Goal: Information Seeking & Learning: Learn about a topic

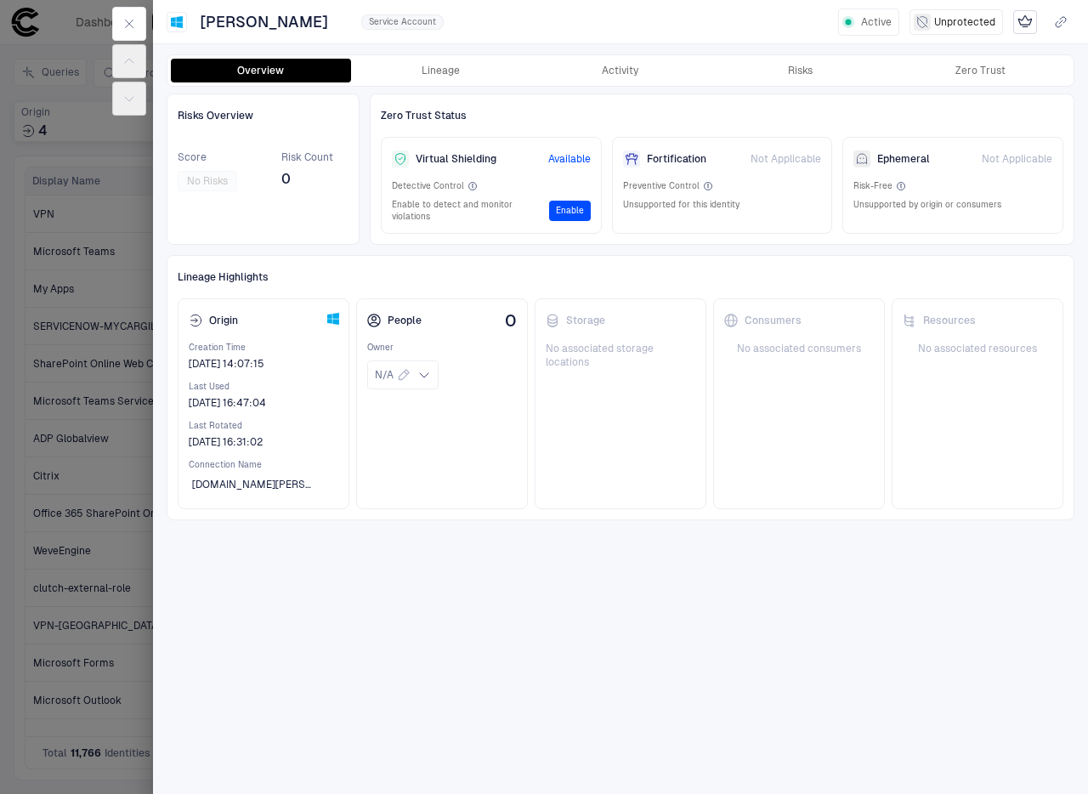
click at [261, 67] on button "Overview" at bounding box center [261, 71] width 180 height 24
click at [177, 20] on icon "Microsoft Active Directory" at bounding box center [177, 22] width 12 height 12
click at [128, 18] on icon "button" at bounding box center [129, 24] width 14 height 14
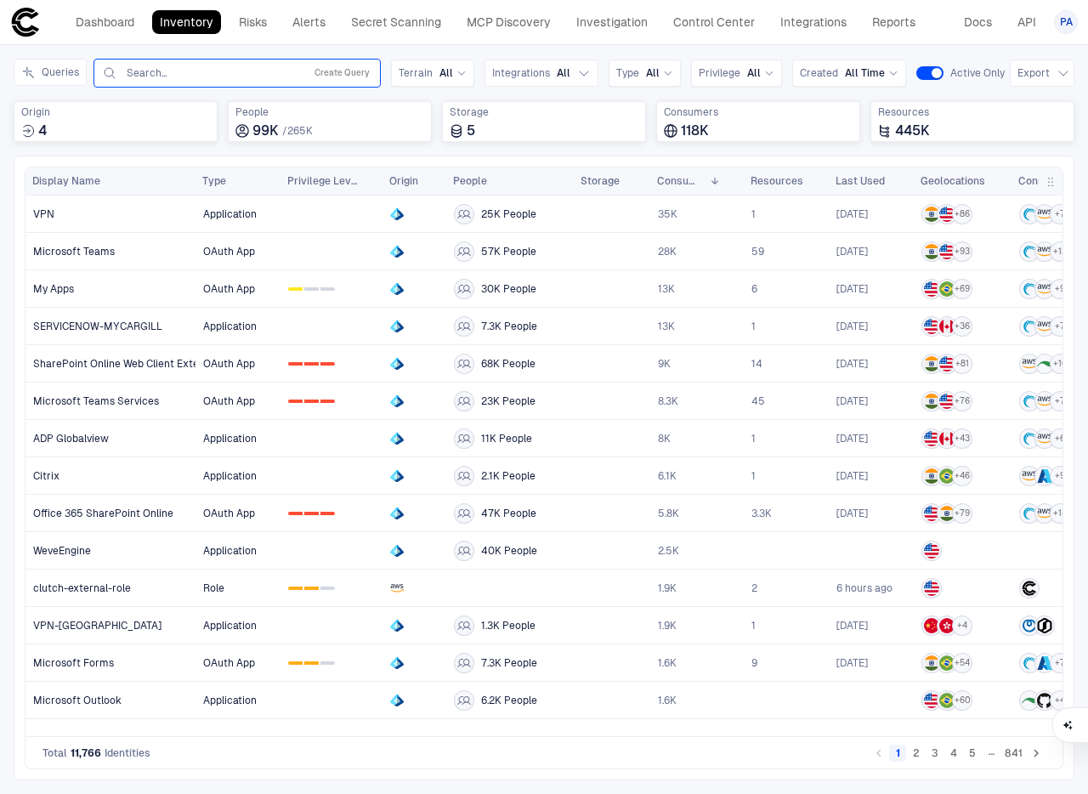
click at [265, 77] on input "text" at bounding box center [211, 73] width 173 height 14
type input "******"
click at [61, 74] on button "Queries" at bounding box center [50, 72] width 73 height 27
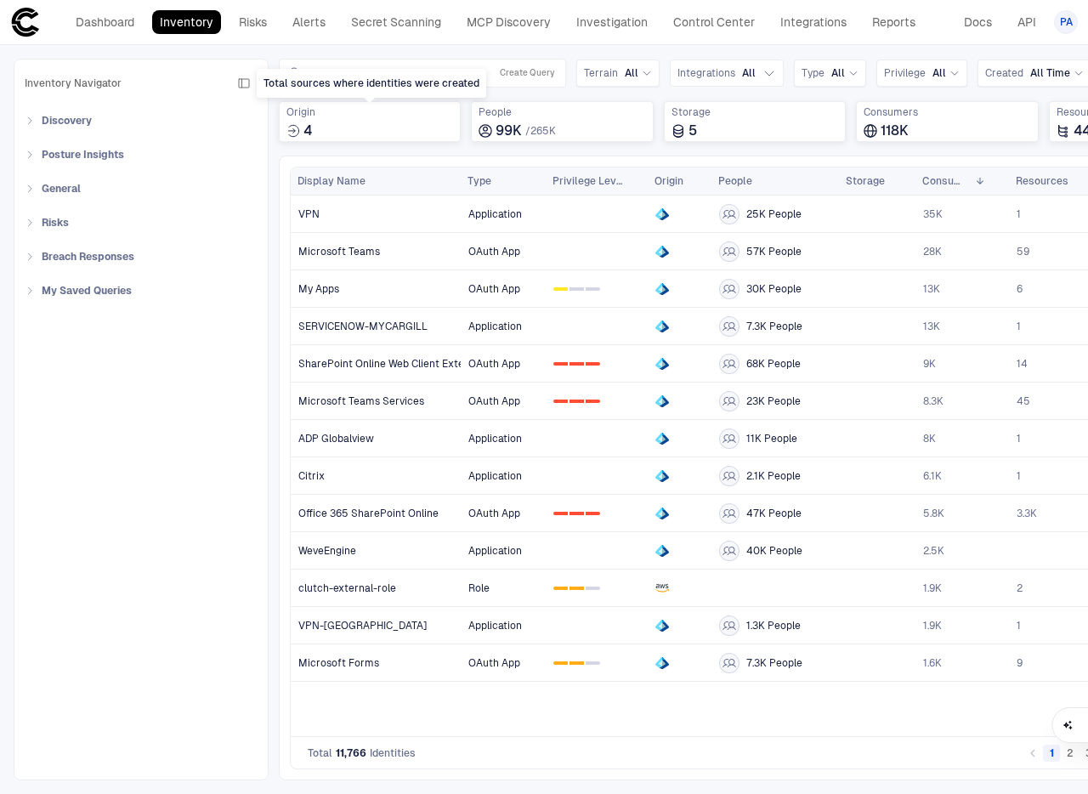
click at [421, 99] on div "Total sources where identities were created" at bounding box center [371, 85] width 229 height 32
click at [426, 78] on div "Total sources where identities were created" at bounding box center [371, 83] width 229 height 29
click at [427, 70] on div "Total sources where identities were created" at bounding box center [371, 83] width 229 height 29
click at [398, 76] on input "text" at bounding box center [396, 73] width 173 height 14
type input "*********"
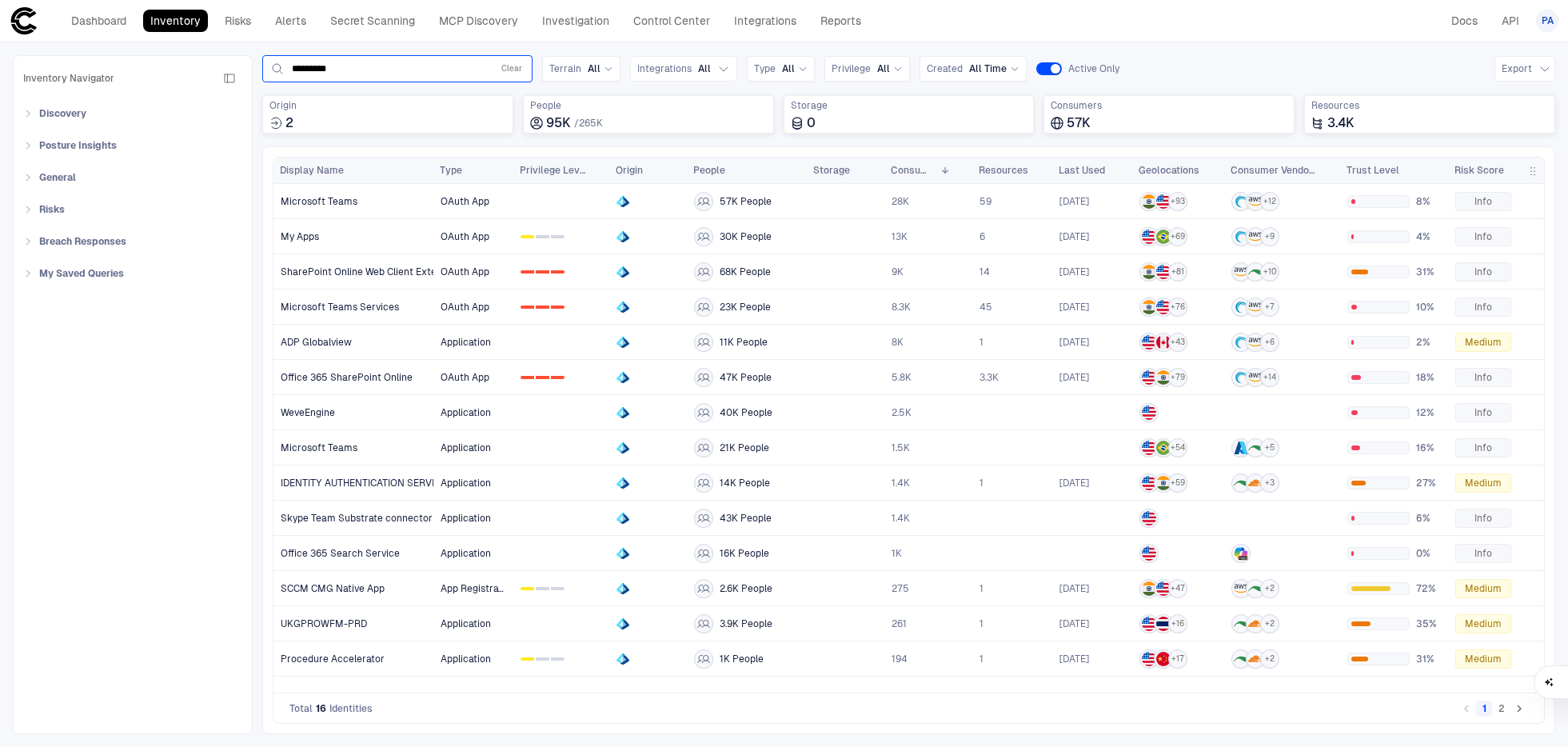
click at [498, 72] on div "********* Clear" at bounding box center [397, 69] width 256 height 19
click at [409, 109] on span "No Search Results" at bounding box center [397, 113] width 86 height 11
click at [513, 67] on button "Clear" at bounding box center [511, 69] width 27 height 19
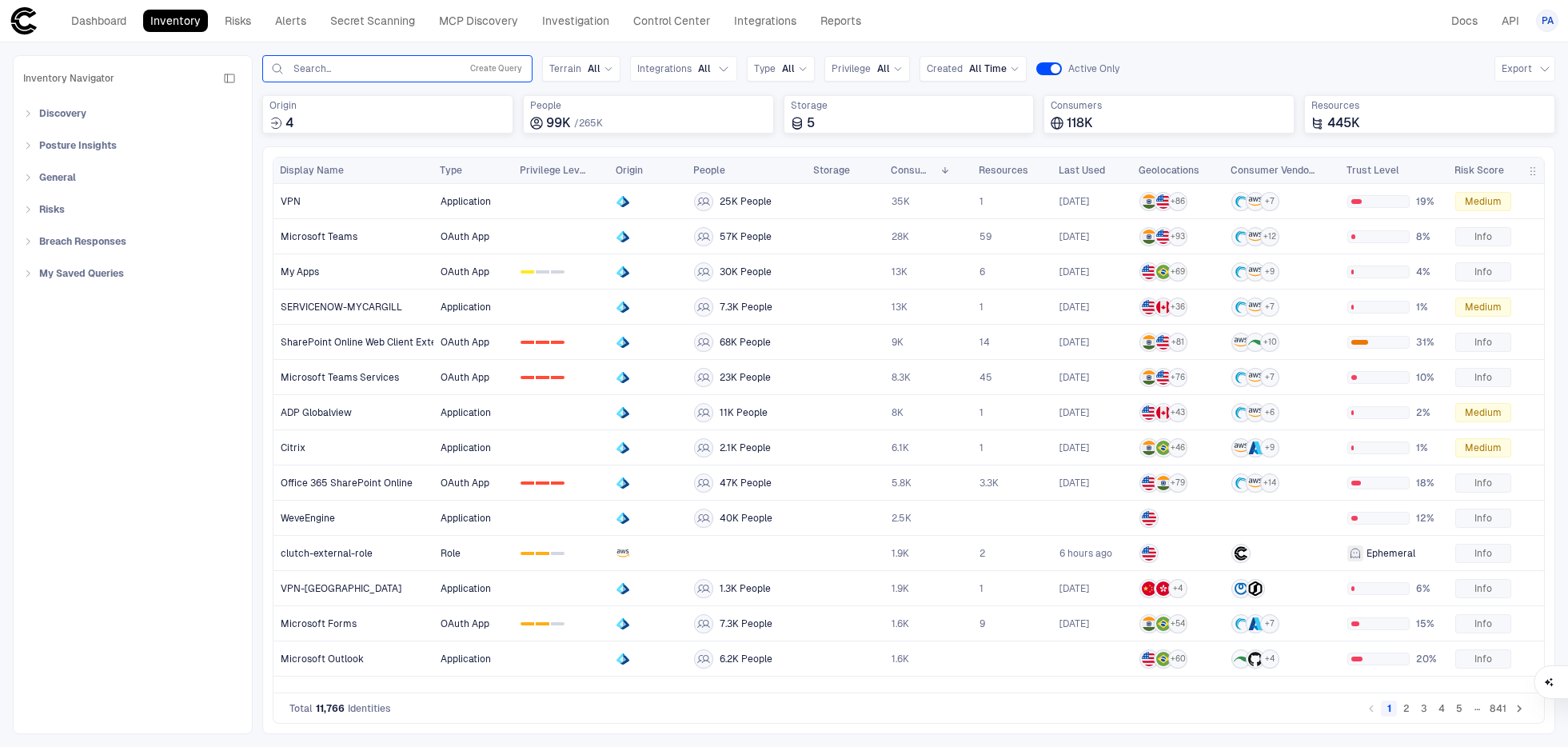
click at [71, 78] on span "Inventory Navigator" at bounding box center [69, 78] width 91 height 13
click at [115, 26] on link "Dashboard" at bounding box center [99, 21] width 70 height 23
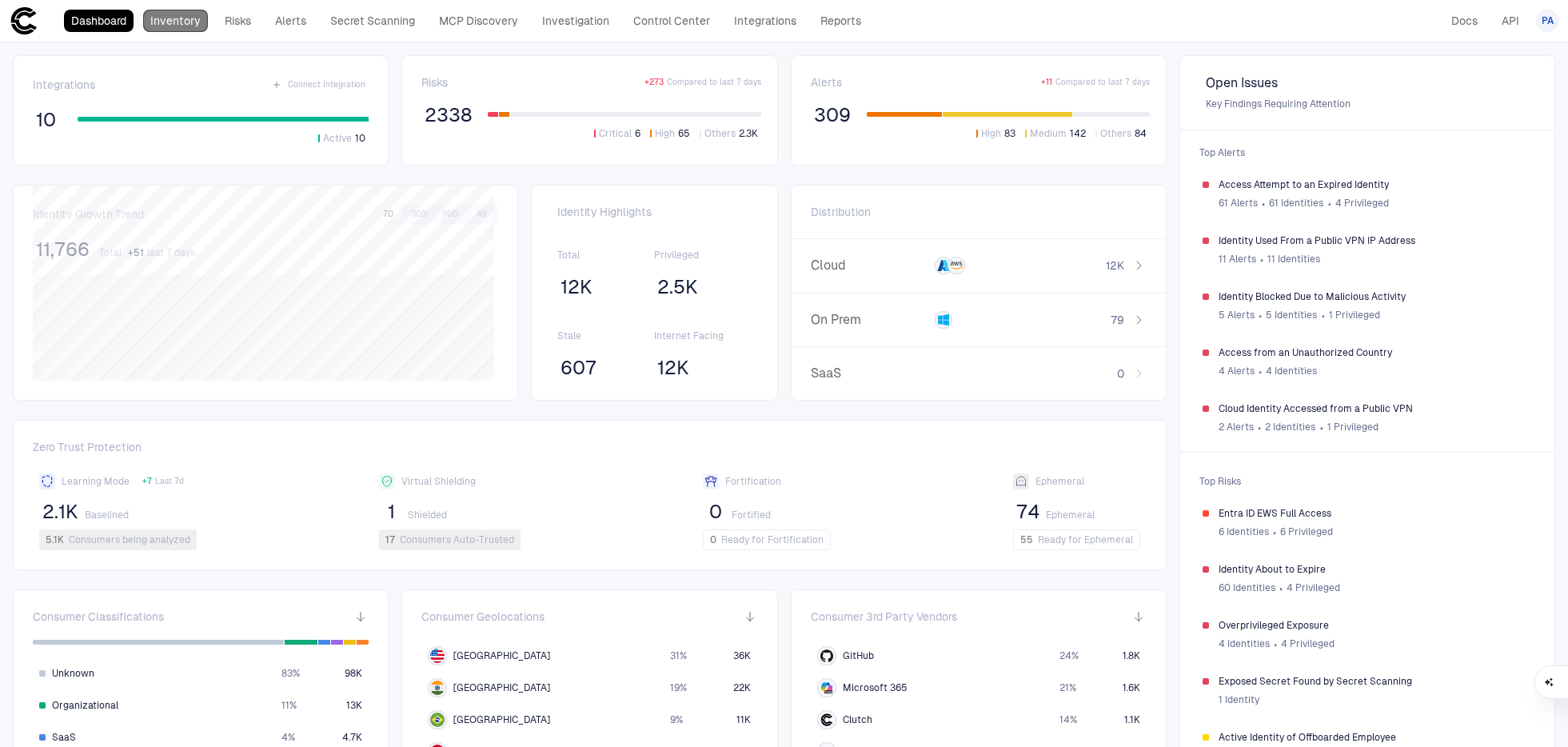
click at [200, 31] on link "Inventory" at bounding box center [175, 21] width 65 height 23
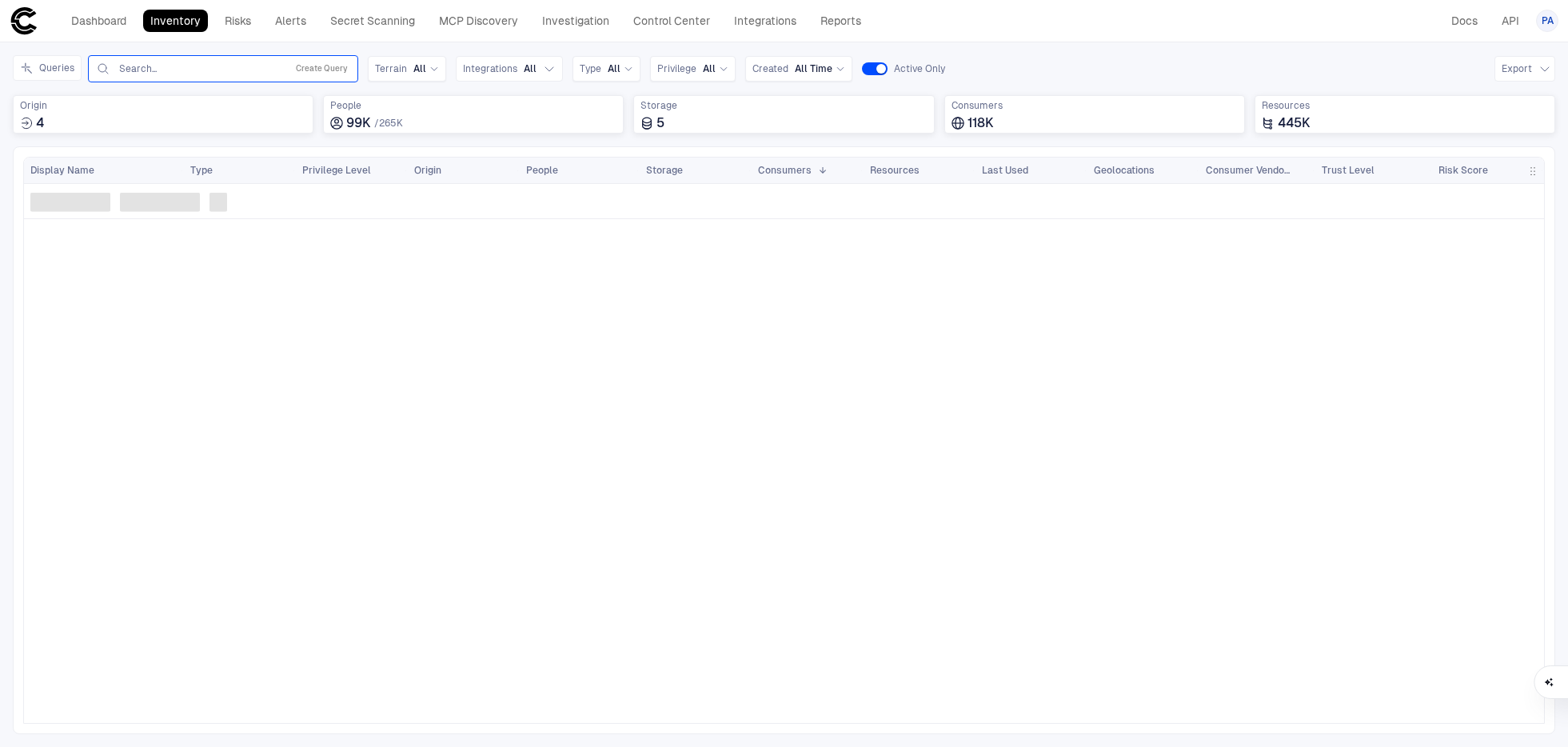
click at [290, 71] on div "Search... Create Query" at bounding box center [223, 69] width 256 height 19
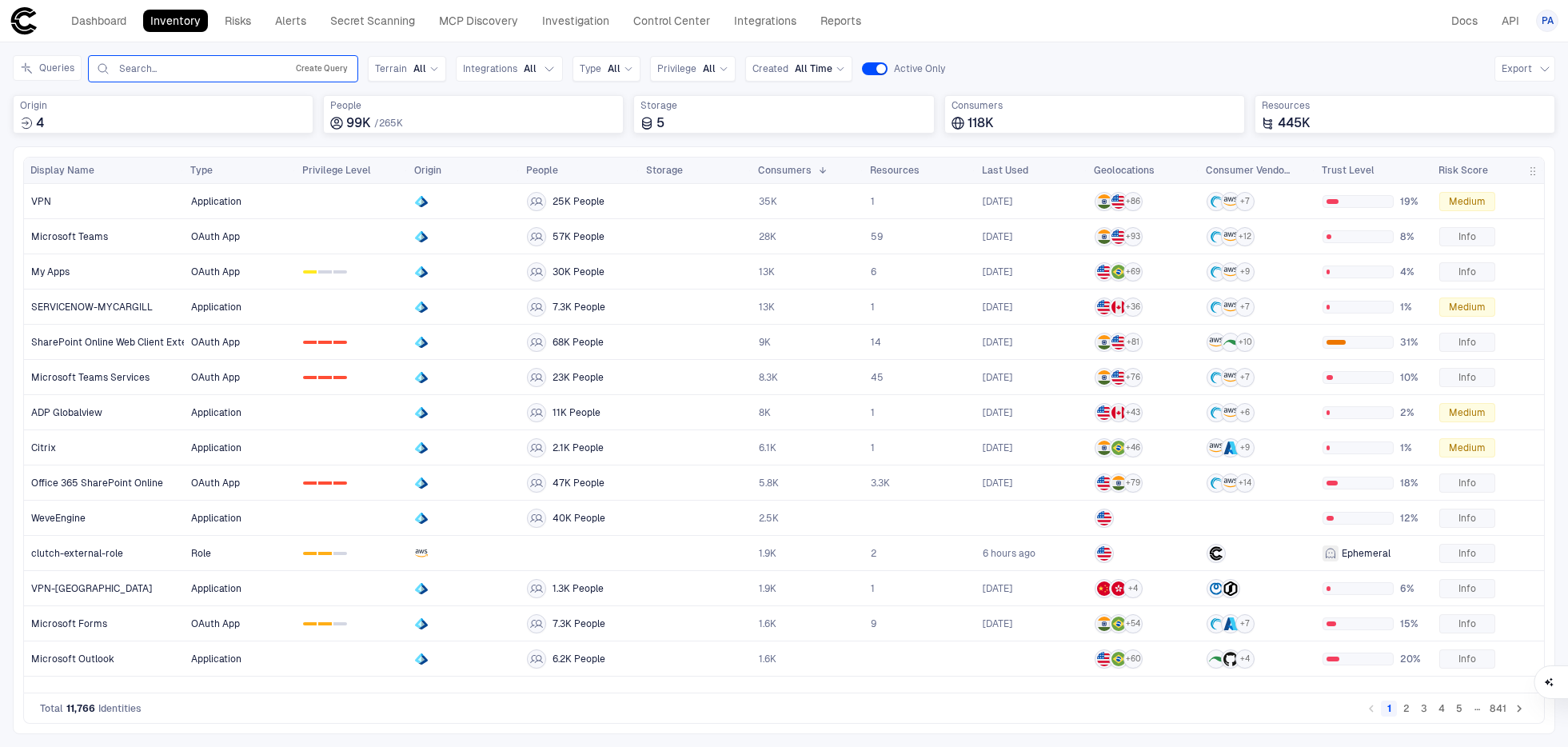
click at [307, 65] on button "Create Query" at bounding box center [322, 69] width 58 height 19
click at [241, 121] on span "No filter conditions are applied" at bounding box center [277, 119] width 155 height 14
click at [132, 161] on button "Add Condition" at bounding box center [139, 161] width 89 height 25
click at [326, 113] on input "text" at bounding box center [346, 115] width 70 height 24
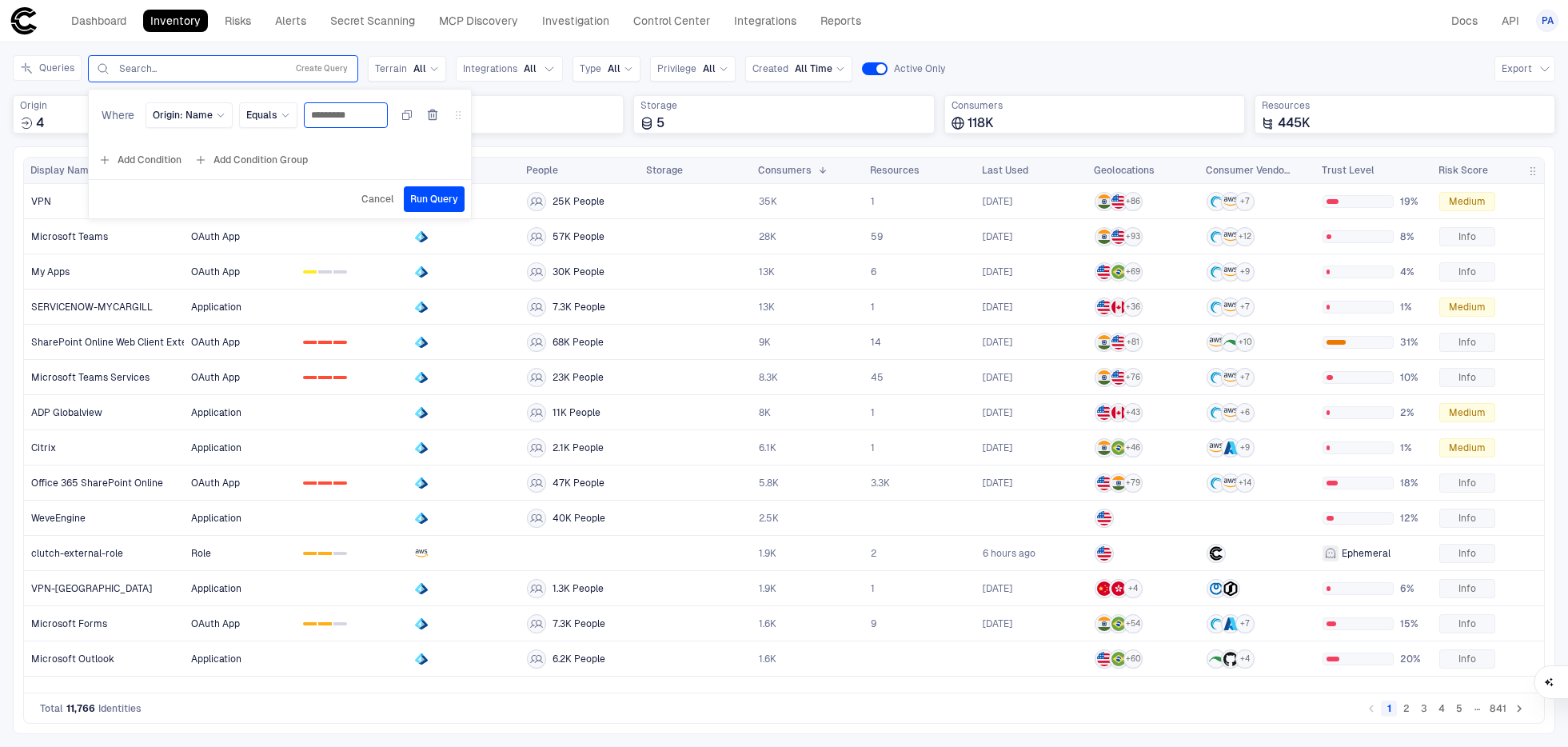
type input "*********"
click at [446, 193] on span "Run Query" at bounding box center [434, 199] width 48 height 13
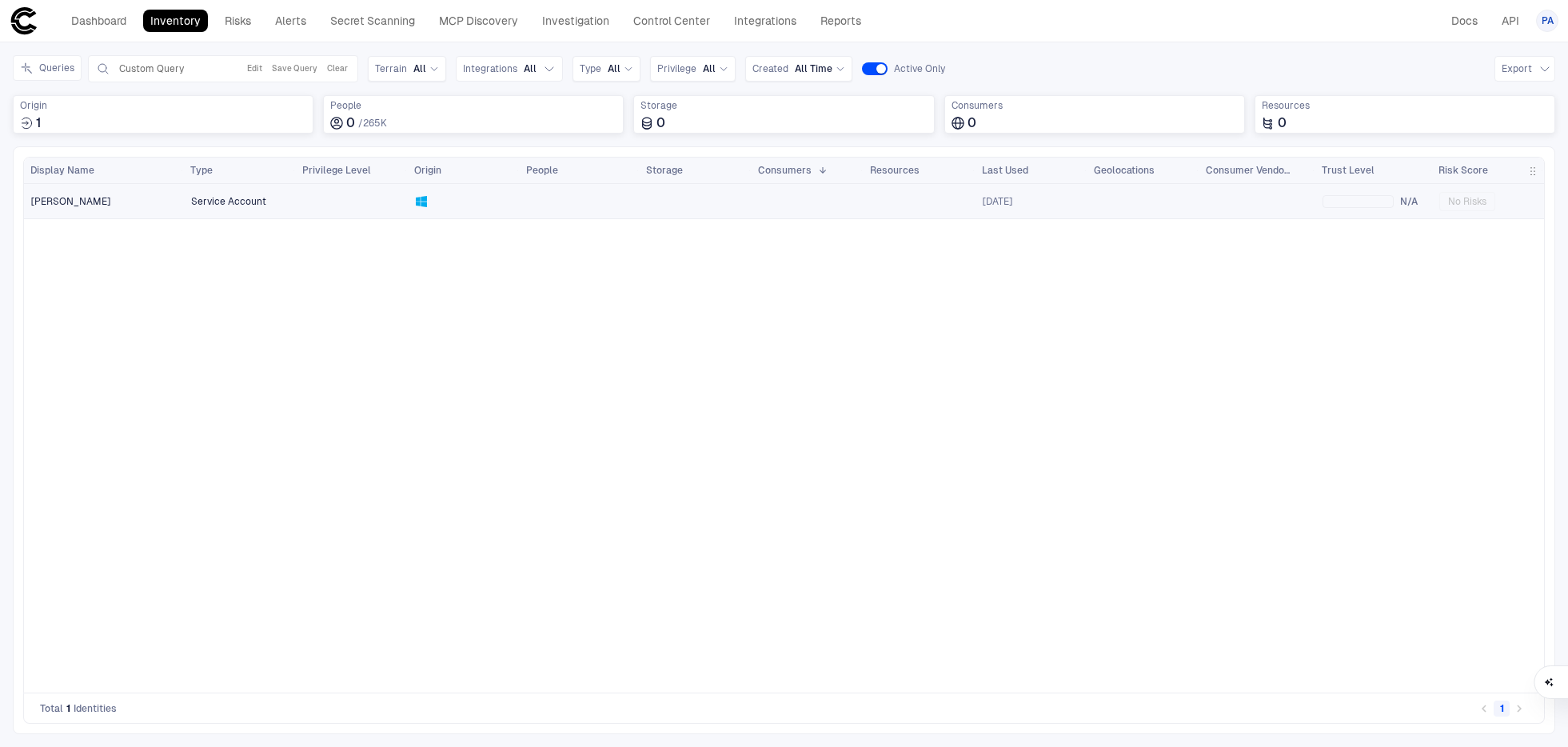
click at [251, 203] on span "Service Account" at bounding box center [229, 201] width 75 height 13
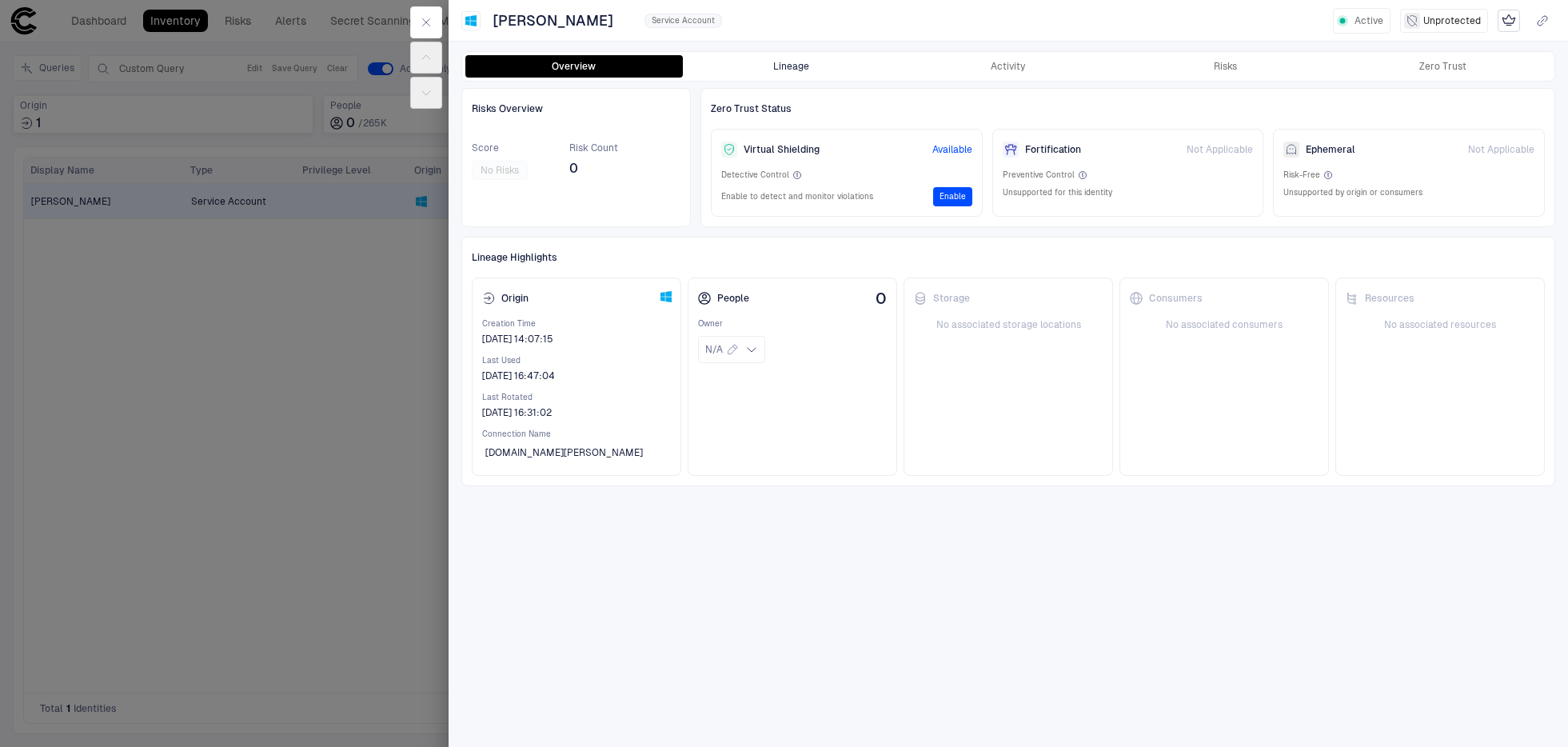
click at [799, 69] on button "Lineage" at bounding box center [791, 67] width 217 height 23
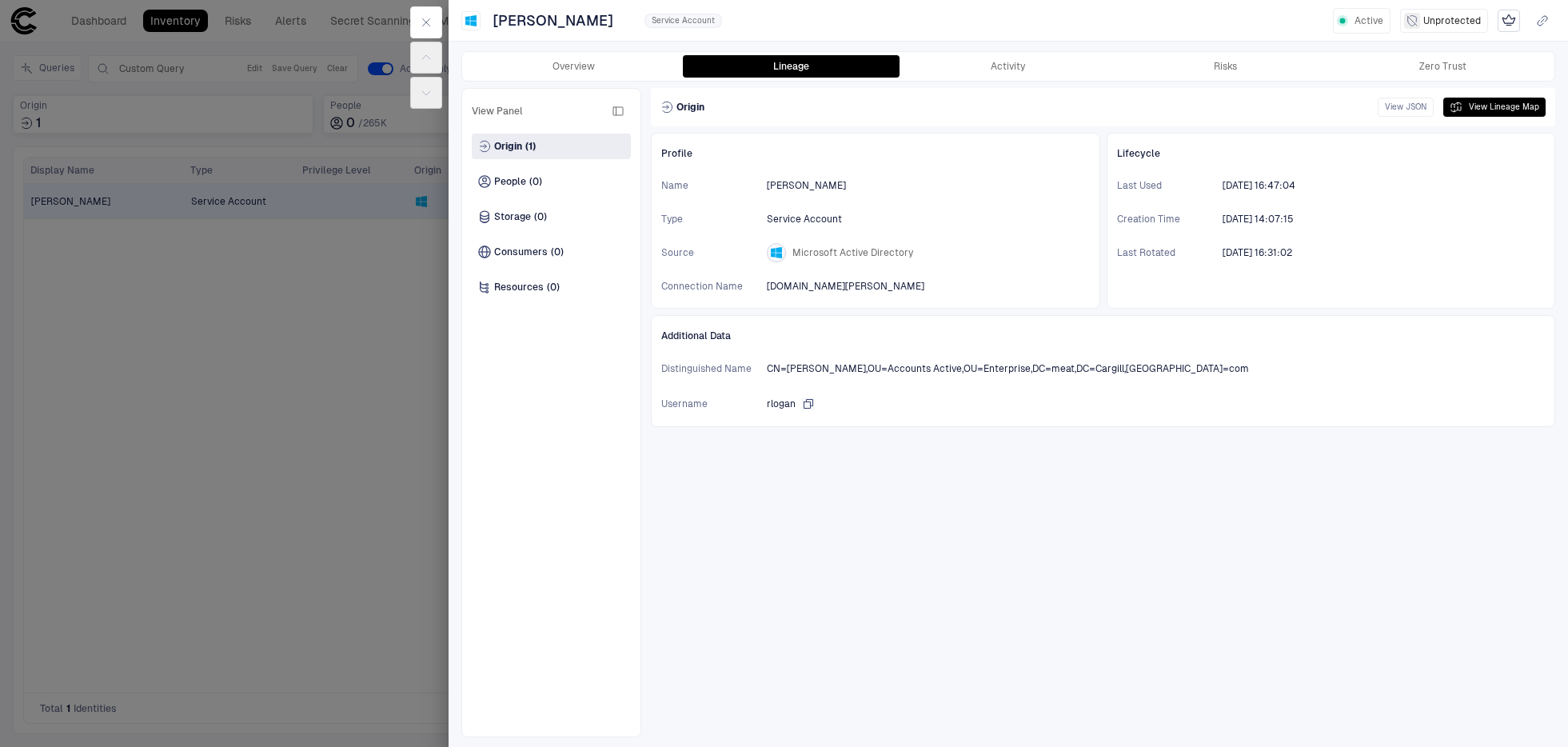
click at [809, 402] on icon "button" at bounding box center [808, 403] width 8 height 8
click at [1022, 486] on div "Profile Name [PERSON_NAME] Type Service Account Source Microsoft Active Directo…" at bounding box center [1102, 435] width 904 height 604
click at [317, 366] on div at bounding box center [784, 374] width 1568 height 747
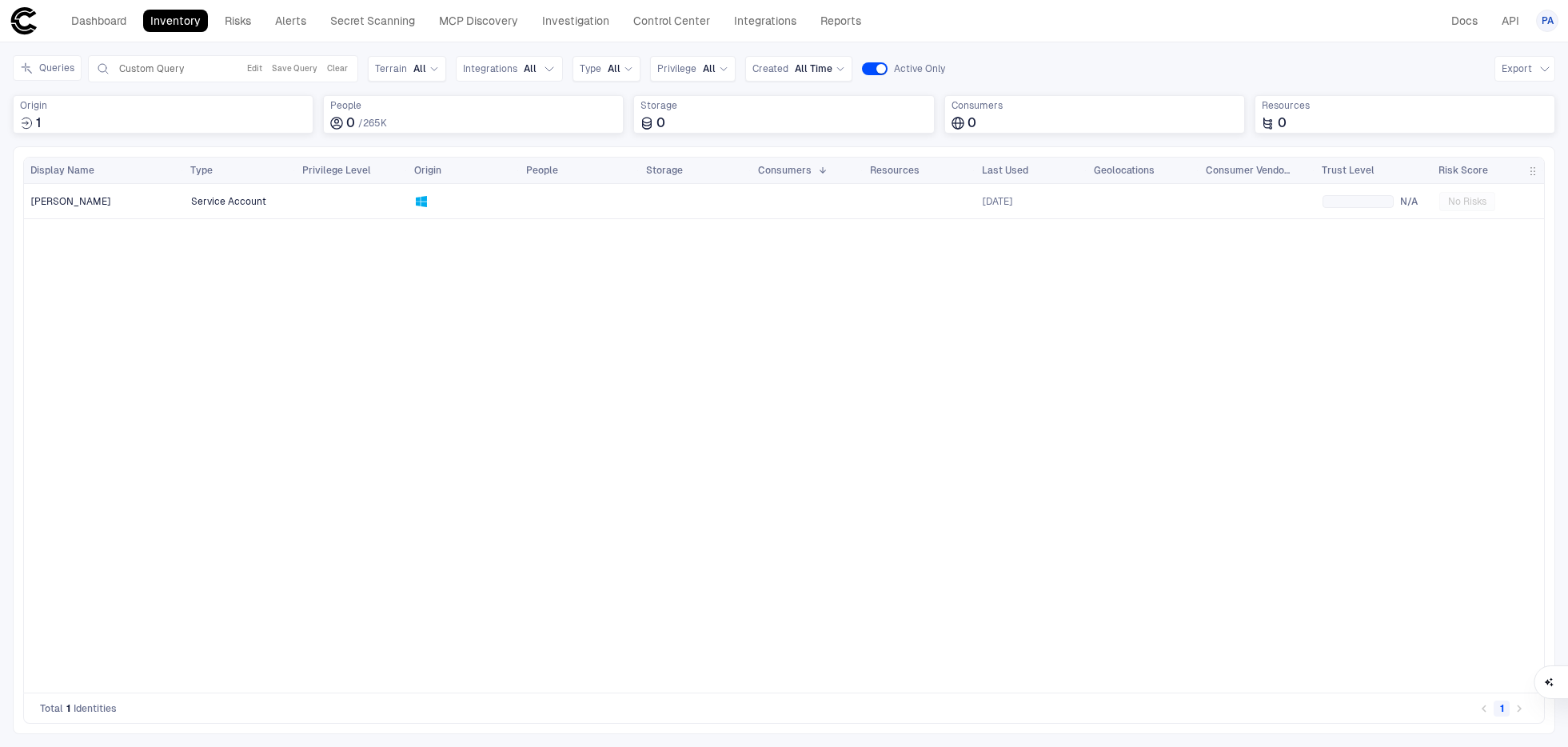
click at [254, 386] on div "Service Account [DATE] N/A No Risks" at bounding box center [863, 437] width 1360 height 508
click at [474, 67] on span "Integrations" at bounding box center [490, 69] width 55 height 13
click at [476, 159] on icon "button" at bounding box center [476, 159] width 9 height 9
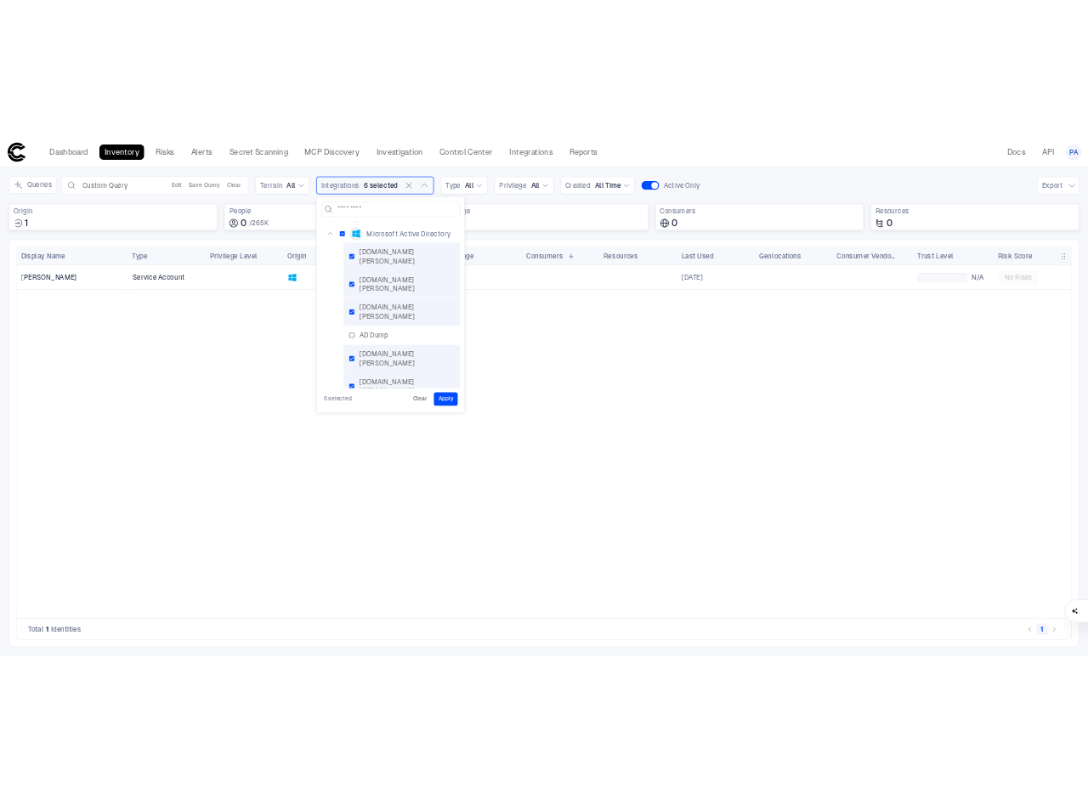
scroll to position [23, 0]
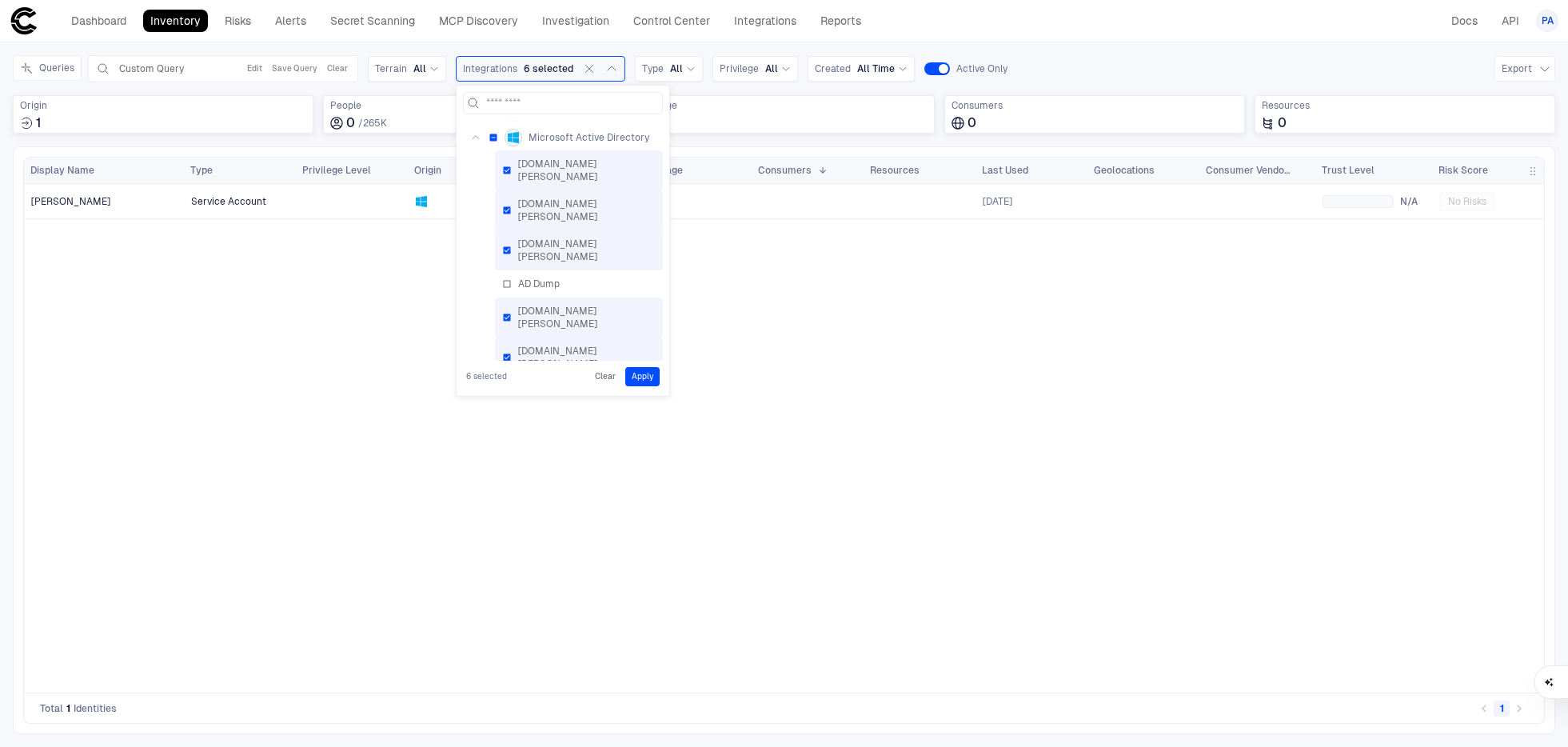
click at [636, 371] on button "Apply" at bounding box center [642, 376] width 35 height 19
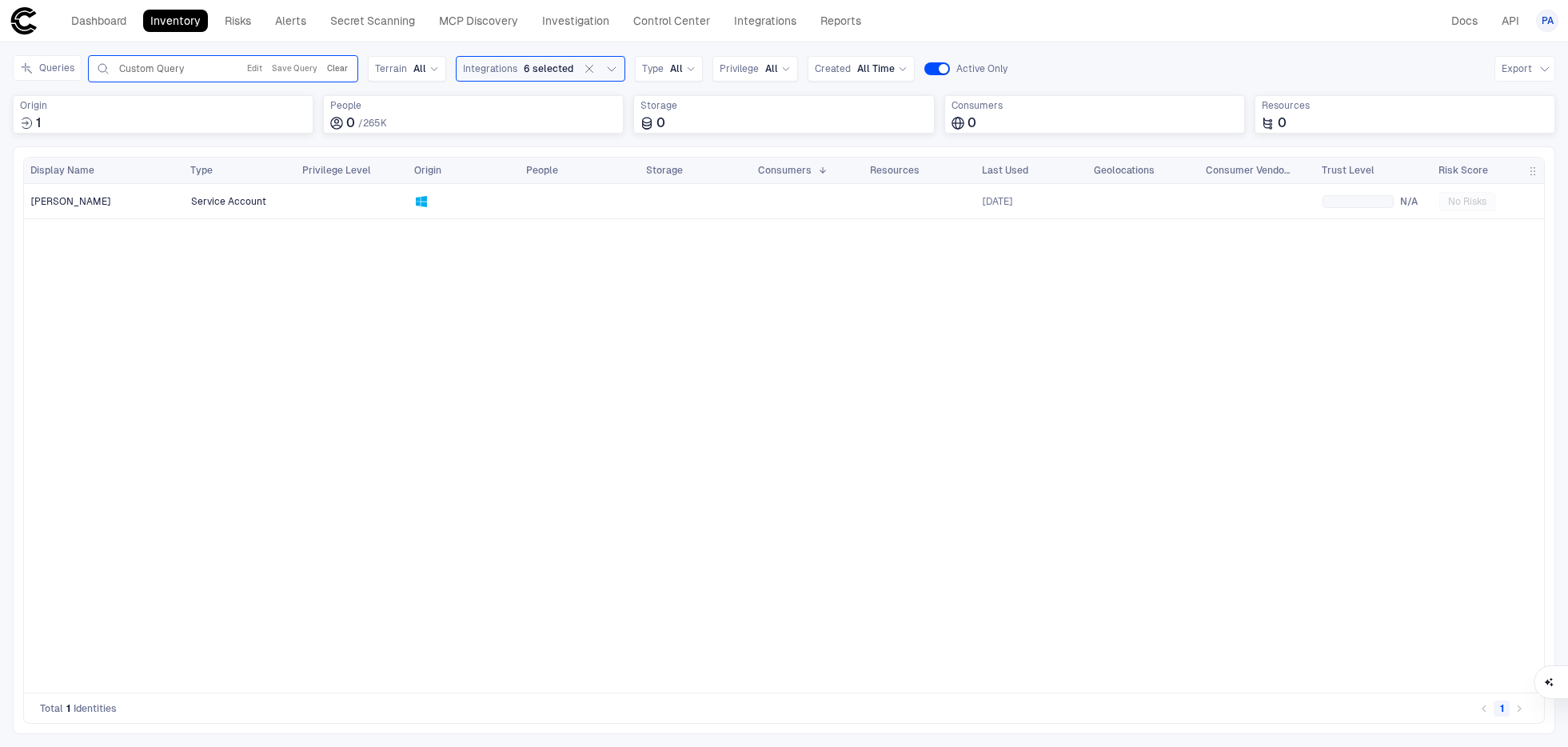
click at [331, 71] on button "Clear" at bounding box center [337, 69] width 27 height 19
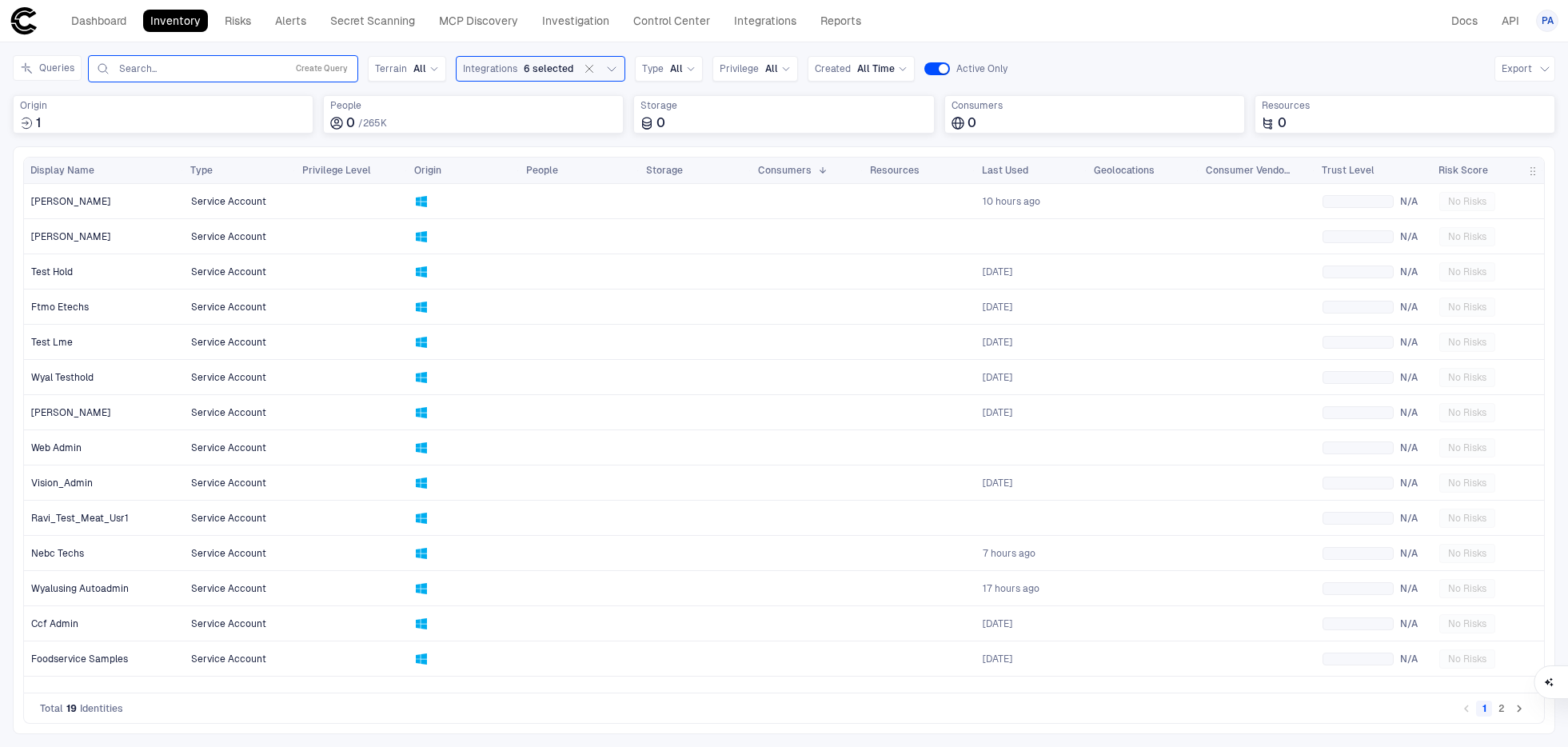
click at [1022, 708] on button "2" at bounding box center [1500, 707] width 16 height 16
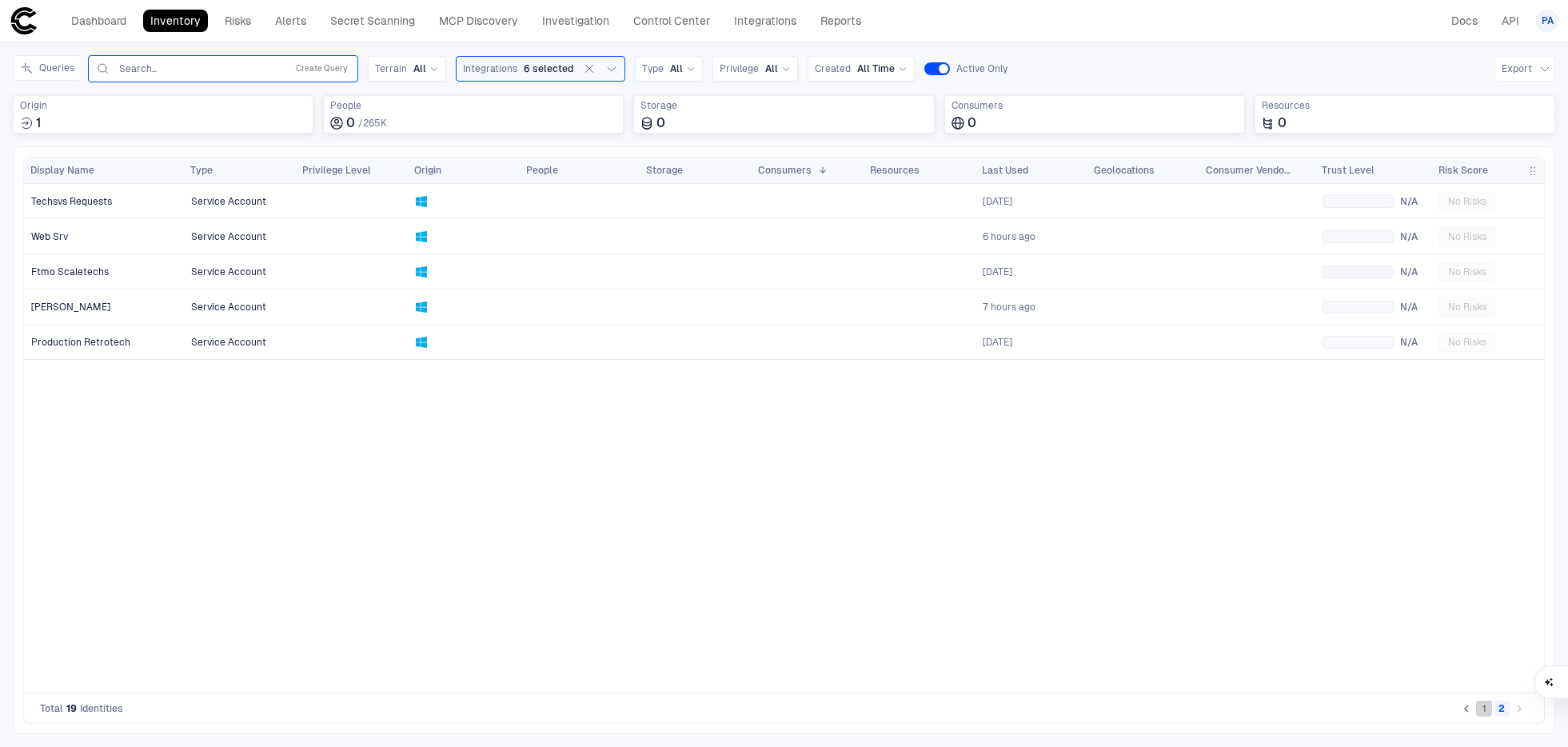
click at [1022, 709] on button "1" at bounding box center [1483, 707] width 16 height 16
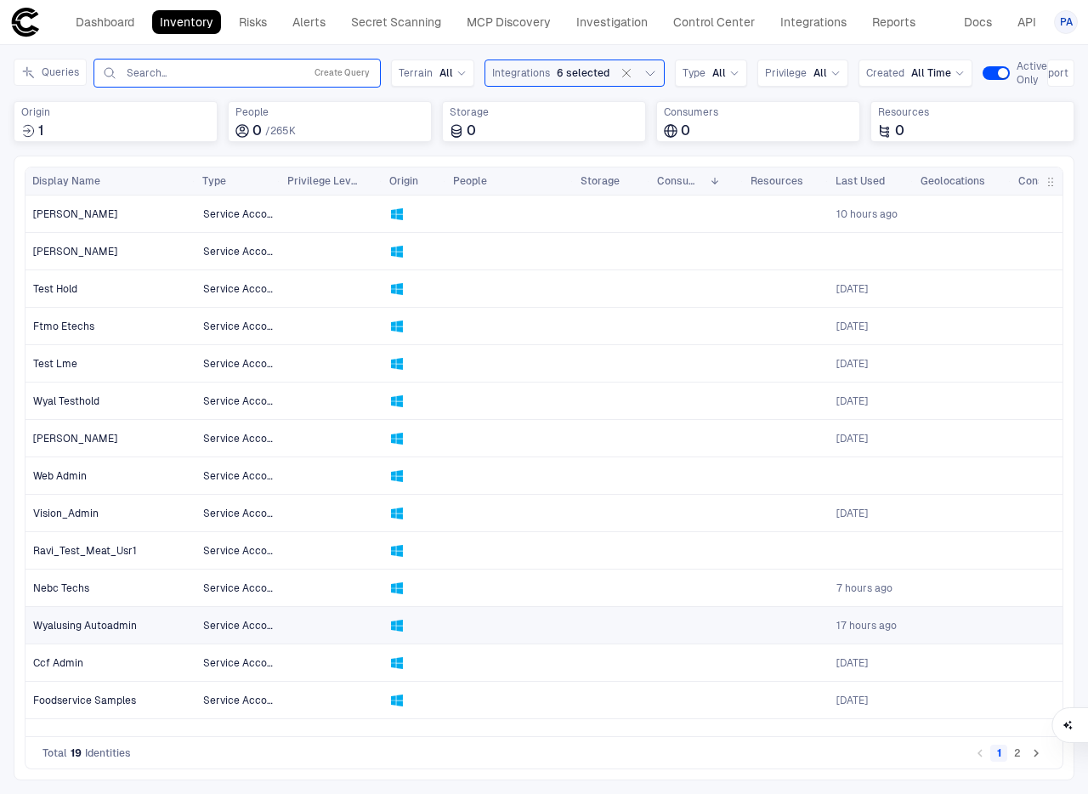
click at [98, 625] on span "Wyalusing Autoadmin" at bounding box center [85, 626] width 104 height 14
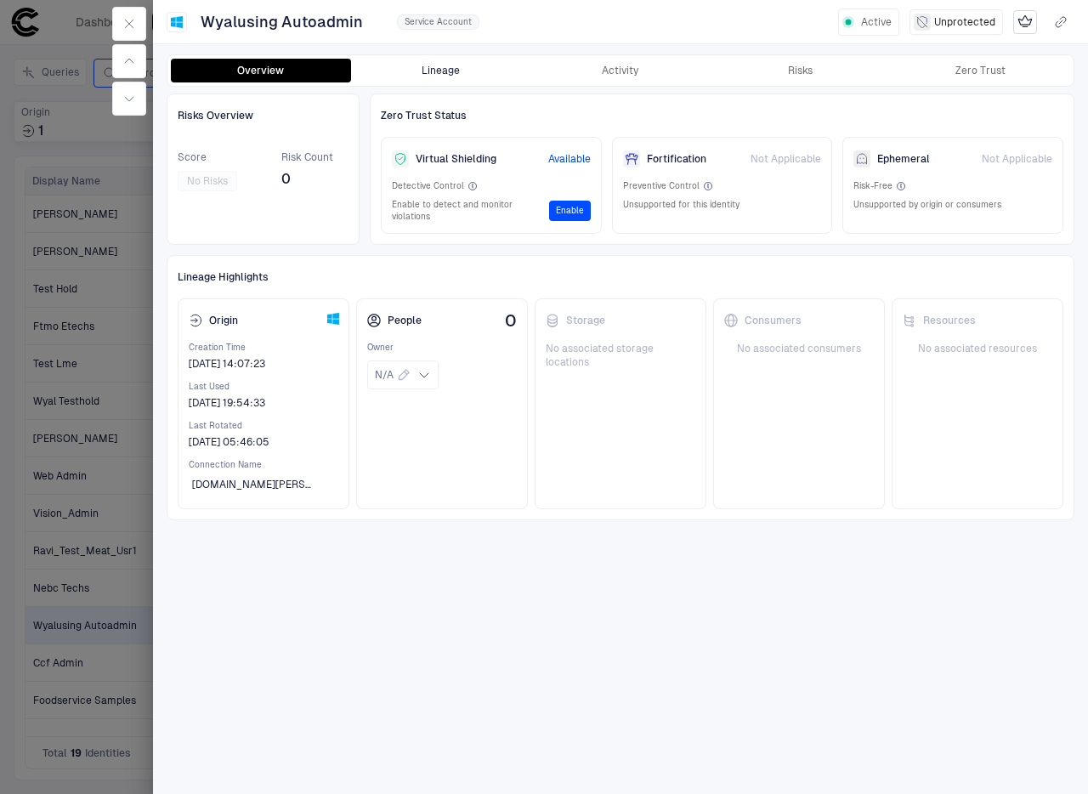
click at [440, 69] on button "Lineage" at bounding box center [441, 71] width 180 height 24
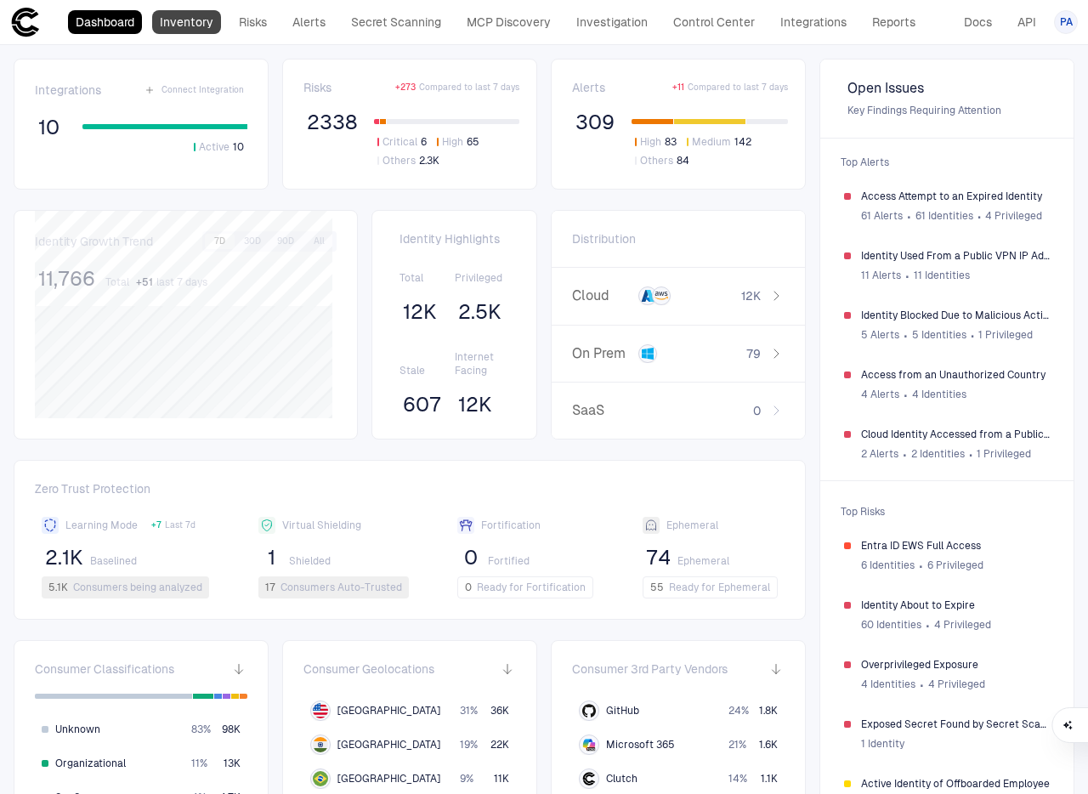
click at [207, 31] on link "Inventory" at bounding box center [186, 22] width 69 height 24
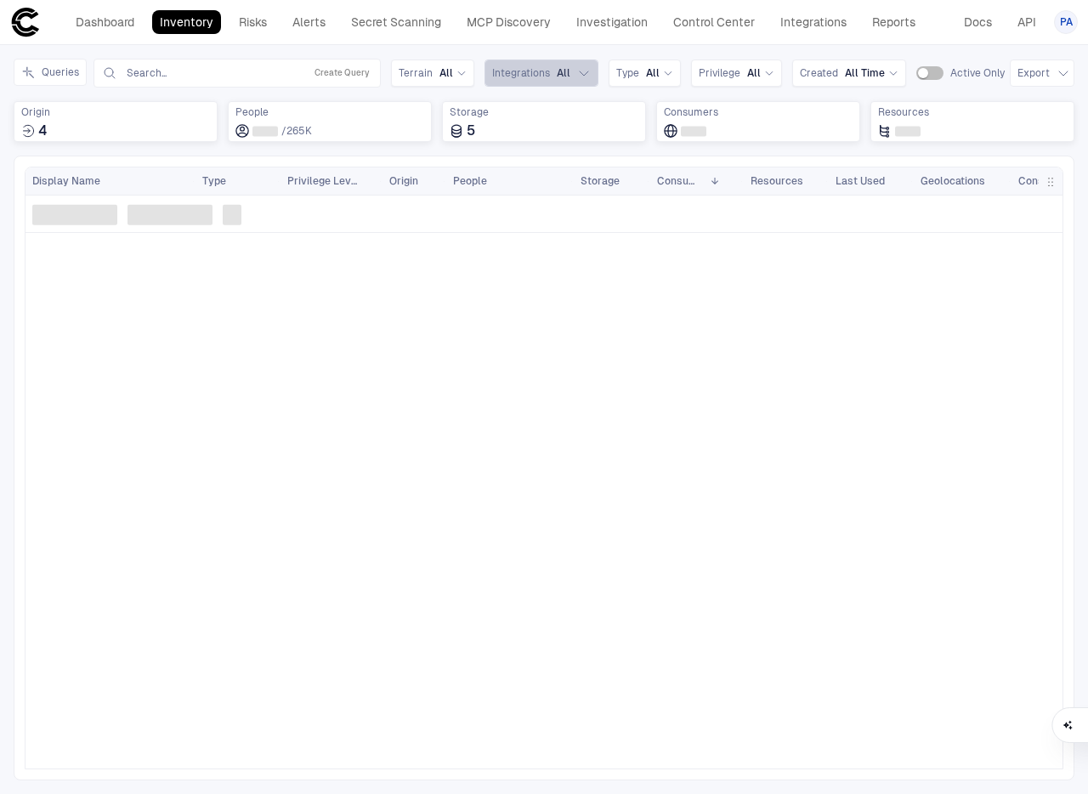
click at [542, 74] on span "Integrations" at bounding box center [521, 73] width 58 height 14
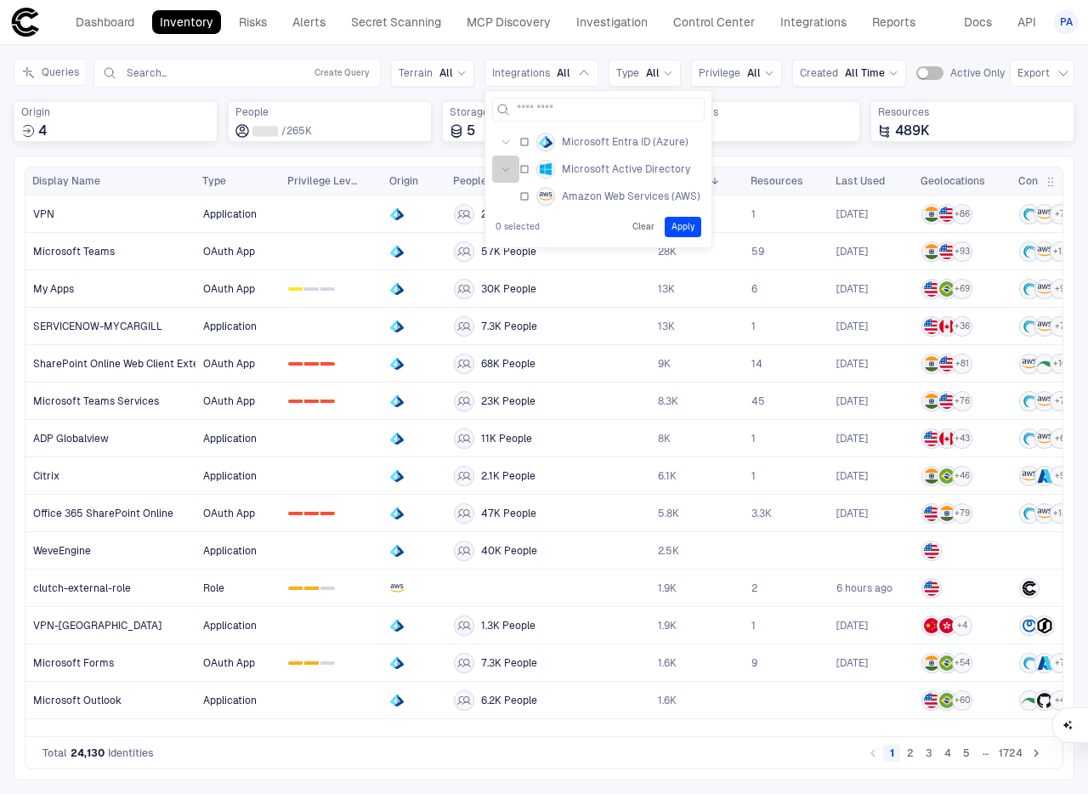
click at [506, 167] on icon "button" at bounding box center [506, 169] width 10 height 10
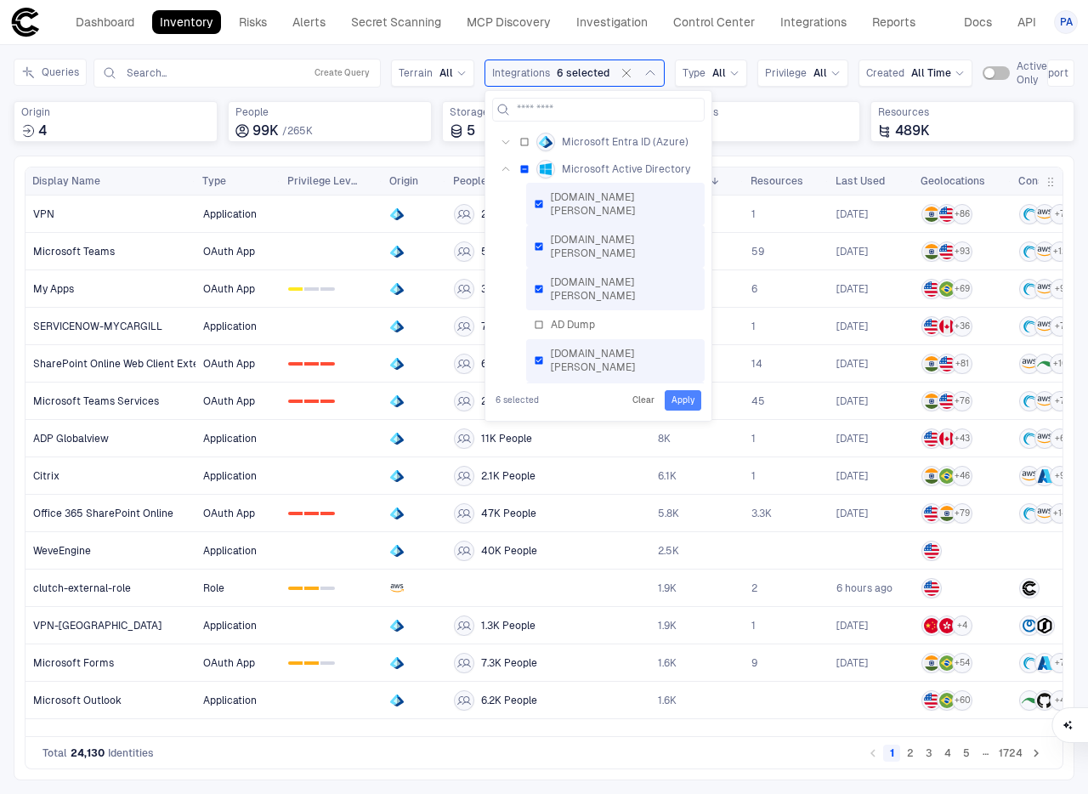
click at [683, 398] on button "Apply" at bounding box center [683, 400] width 37 height 20
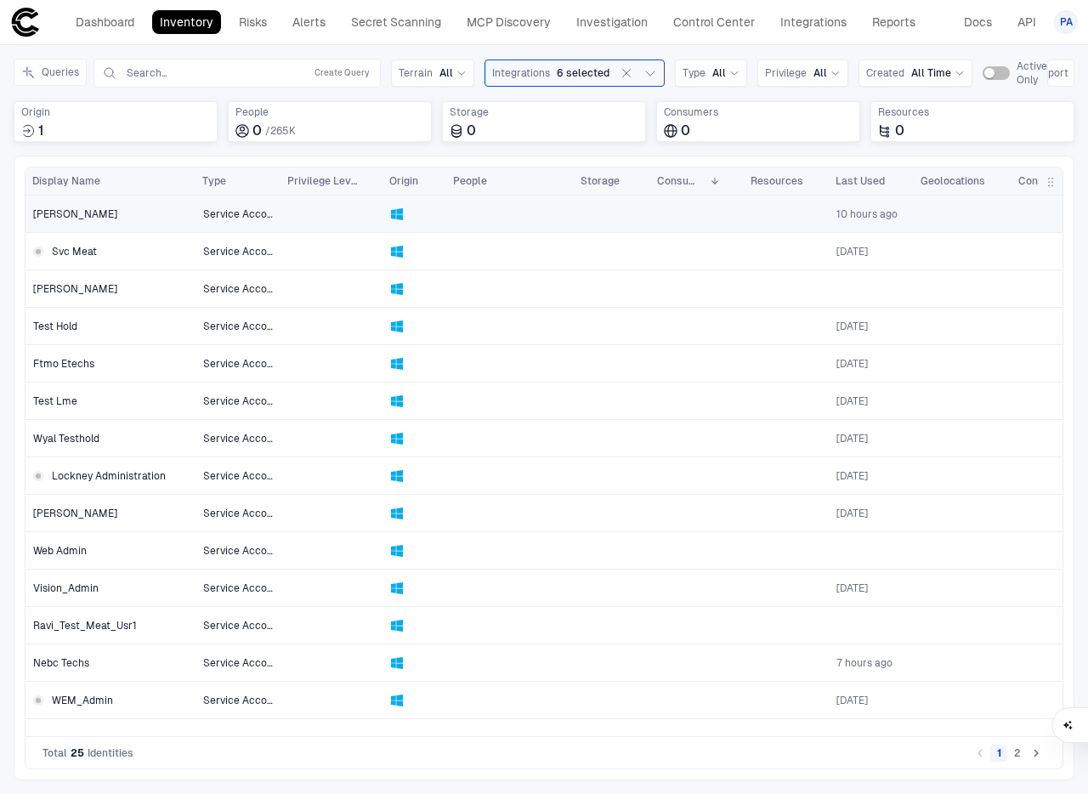
click at [82, 215] on span "[PERSON_NAME]" at bounding box center [75, 214] width 84 height 14
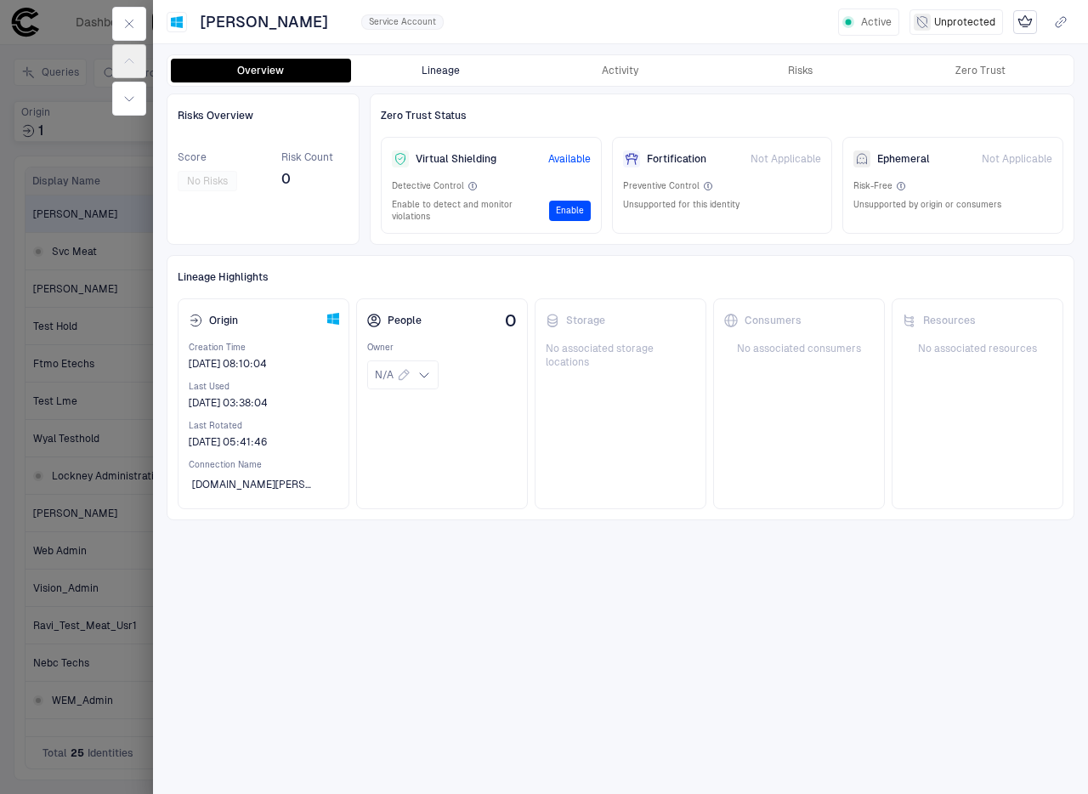
click at [439, 72] on button "Lineage" at bounding box center [441, 71] width 180 height 24
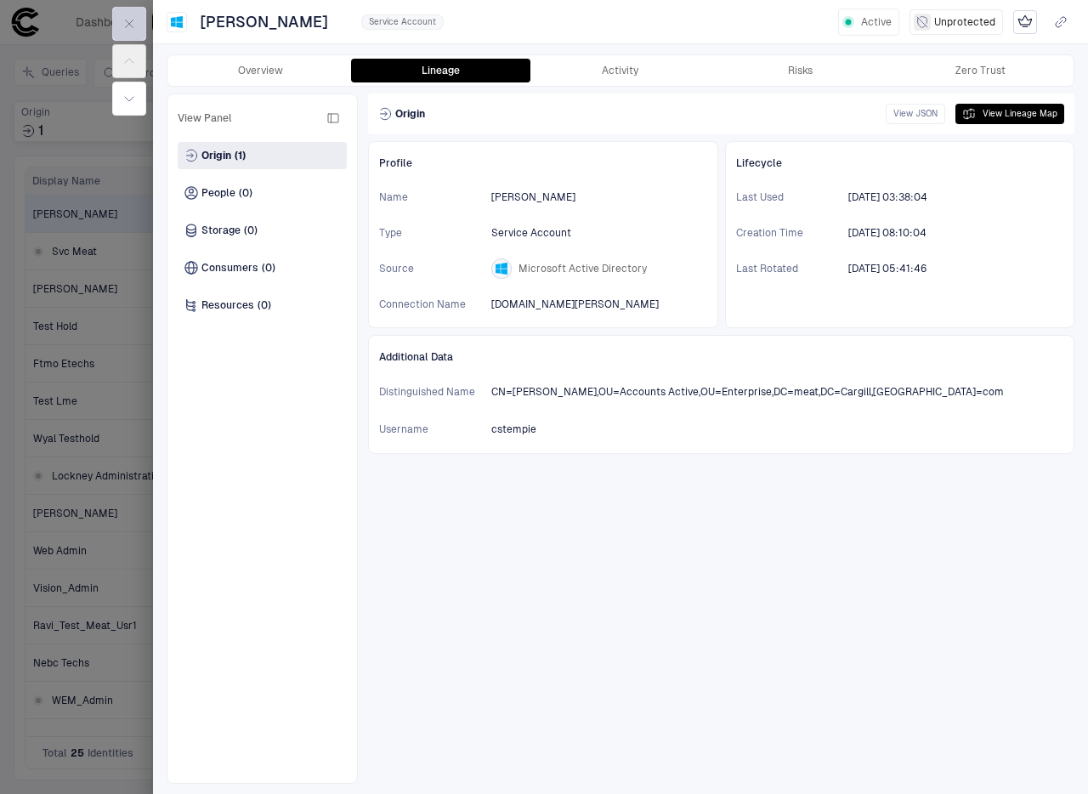
click at [126, 23] on icon "button" at bounding box center [129, 24] width 14 height 14
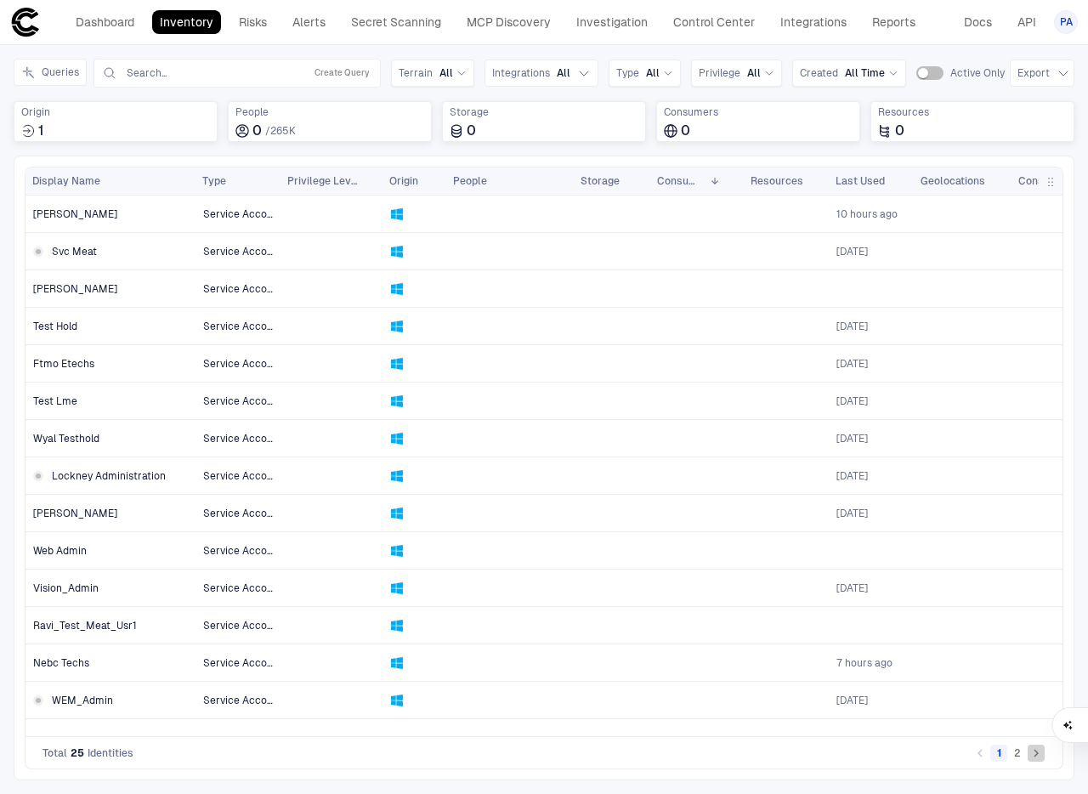
click at [1034, 756] on icon "Go to next page" at bounding box center [1035, 754] width 5 height 8
